Goal: Task Accomplishment & Management: Manage account settings

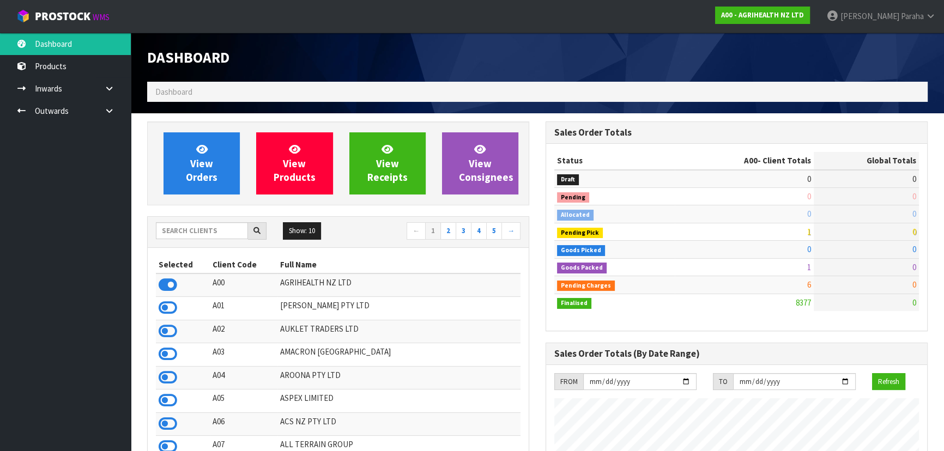
scroll to position [824, 398]
click at [202, 232] on input "text" at bounding box center [202, 230] width 92 height 17
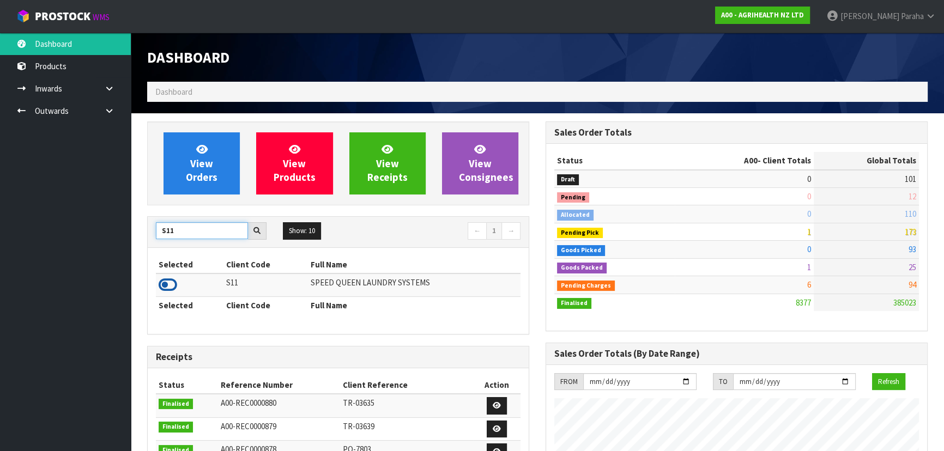
type input "S11"
click at [173, 282] on icon at bounding box center [168, 285] width 19 height 16
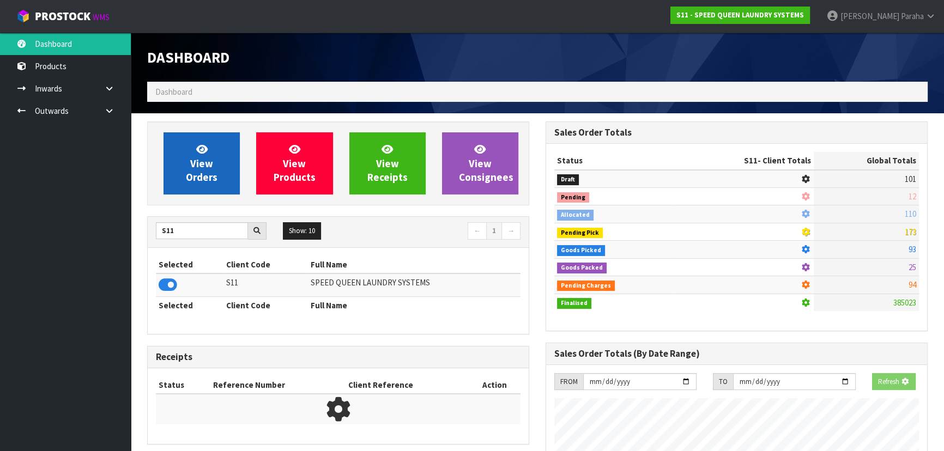
scroll to position [683, 398]
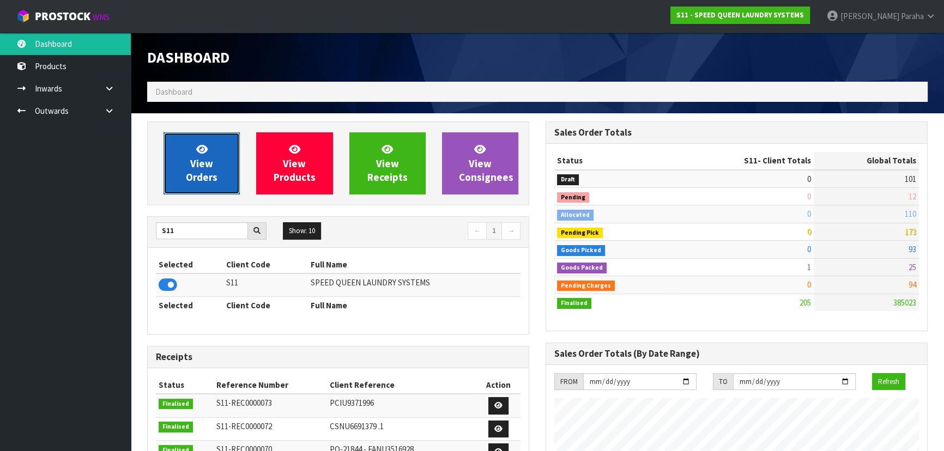
click at [222, 188] on link "View Orders" at bounding box center [202, 163] width 76 height 62
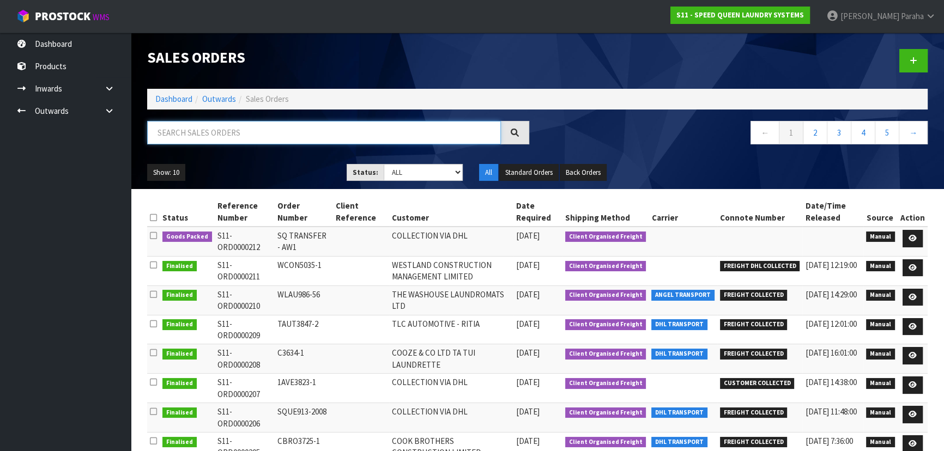
click at [192, 129] on input "text" at bounding box center [324, 132] width 354 height 23
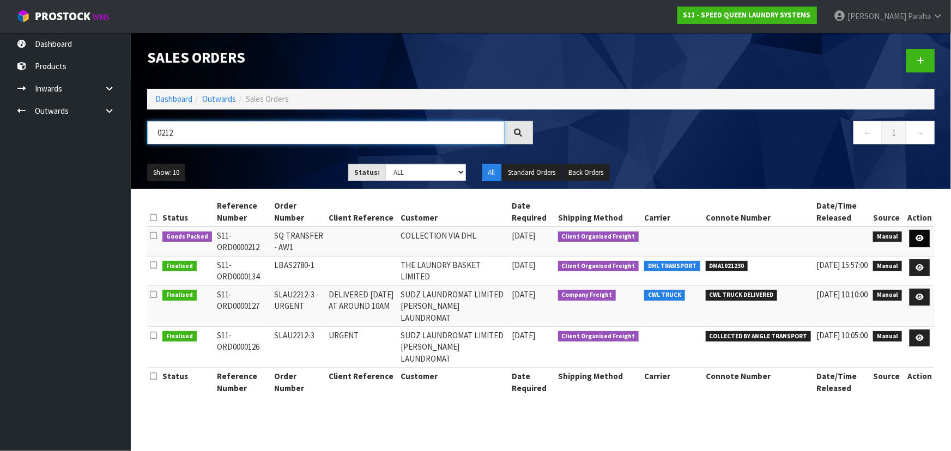
type input "0212"
click at [924, 240] on icon at bounding box center [920, 238] width 8 height 7
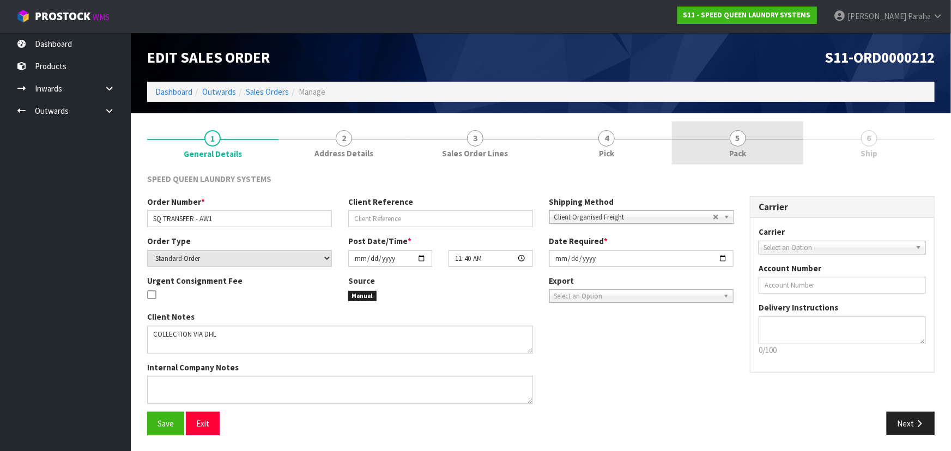
click at [745, 144] on link "5 Pack" at bounding box center [737, 143] width 131 height 43
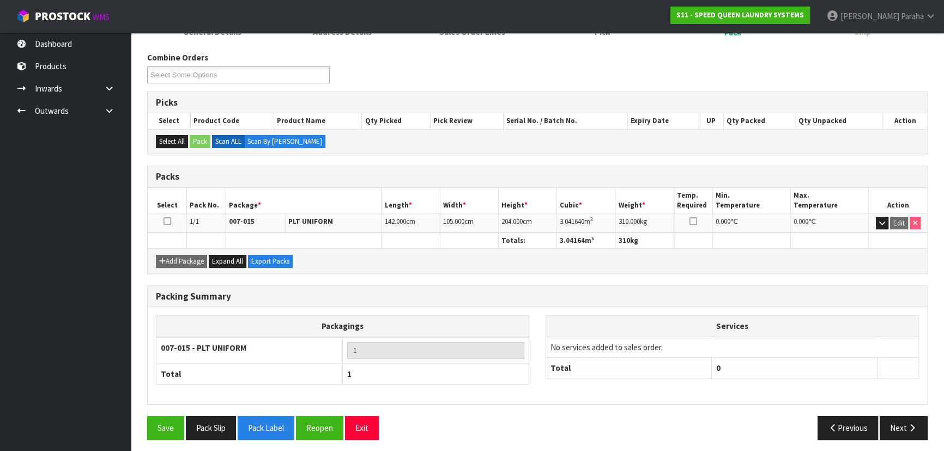
scroll to position [124, 0]
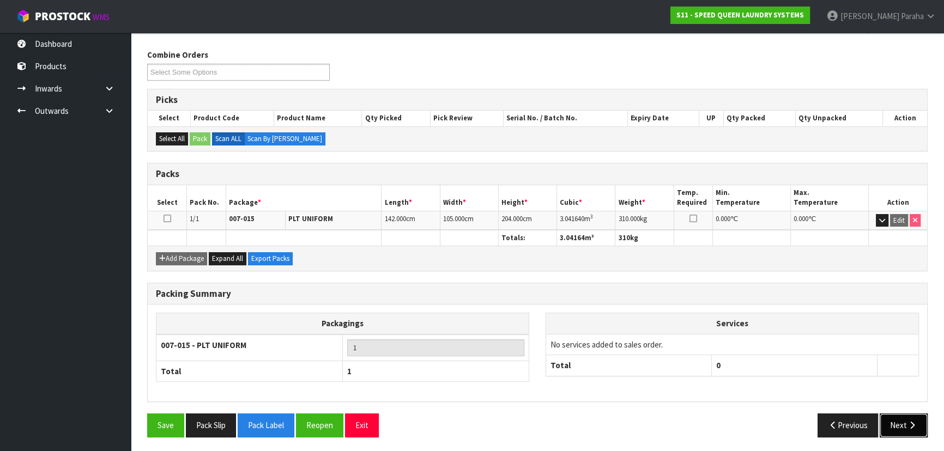
click at [904, 425] on button "Next" at bounding box center [904, 425] width 48 height 23
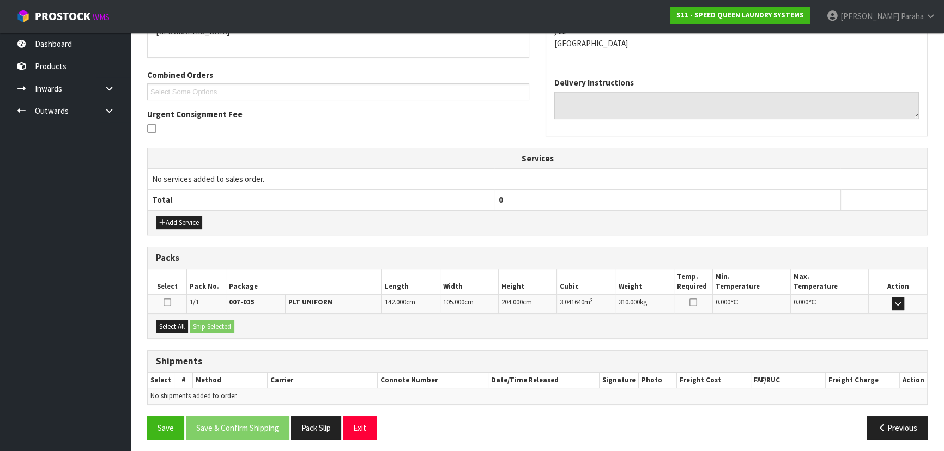
scroll to position [216, 0]
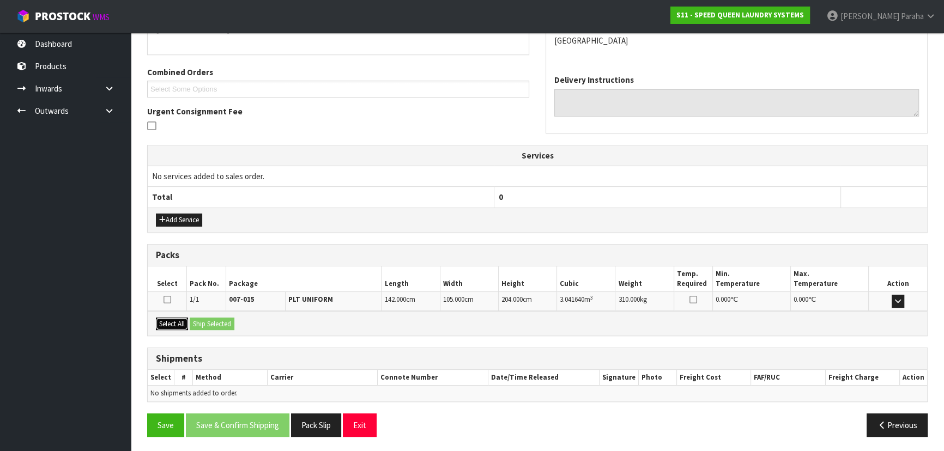
click at [180, 323] on button "Select All" at bounding box center [172, 324] width 32 height 13
click at [203, 321] on button "Ship Selected" at bounding box center [212, 324] width 45 height 13
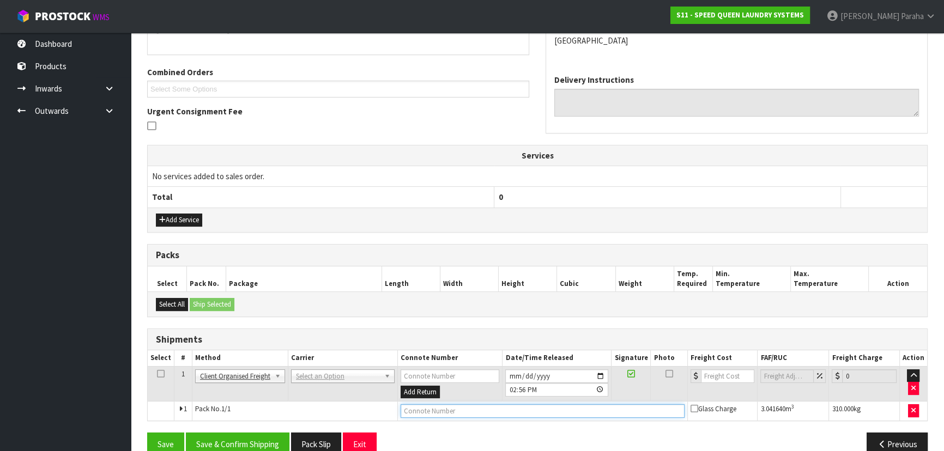
click at [502, 410] on input "text" at bounding box center [543, 412] width 284 height 14
type input "FREIGHT DHL COLLECTED"
click at [266, 438] on button "Save & Confirm Shipping" at bounding box center [238, 444] width 104 height 23
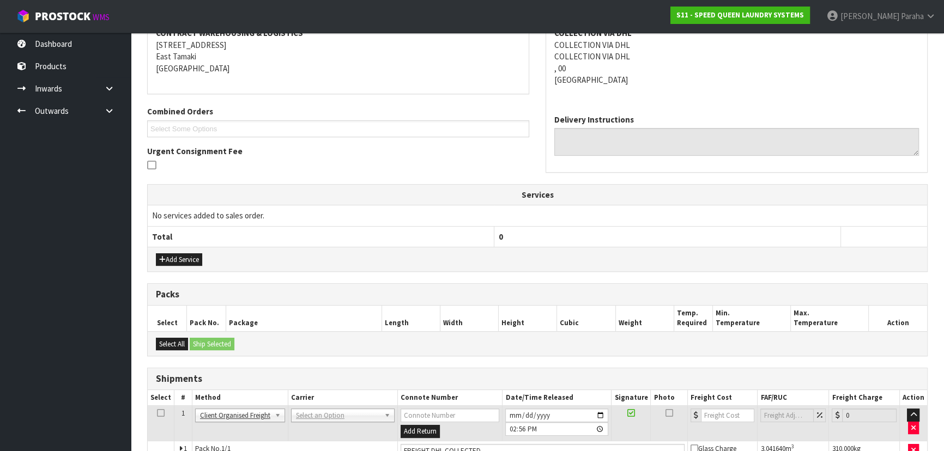
scroll to position [0, 0]
